Goal: Information Seeking & Learning: Learn about a topic

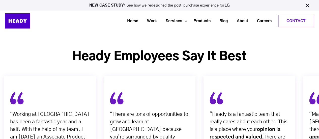
scroll to position [1751, 0]
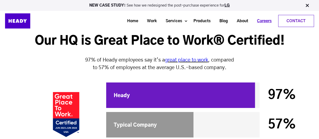
click at [267, 21] on link "Careers" at bounding box center [262, 20] width 23 height 9
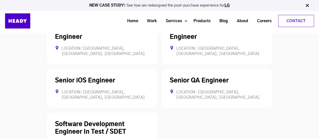
scroll to position [1439, 0]
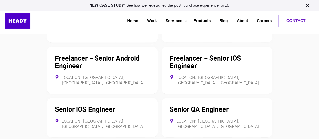
drag, startPoint x: 89, startPoint y: 115, endPoint x: 211, endPoint y: 121, distance: 122.3
click at [216, 123] on div "Mumbai, Maharashtra, India Backend Engineer (Typescript, Node.js) Location: Mum…" at bounding box center [160, 92] width 230 height 198
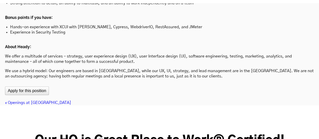
scroll to position [1595, 0]
